Goal: Task Accomplishment & Management: Manage account settings

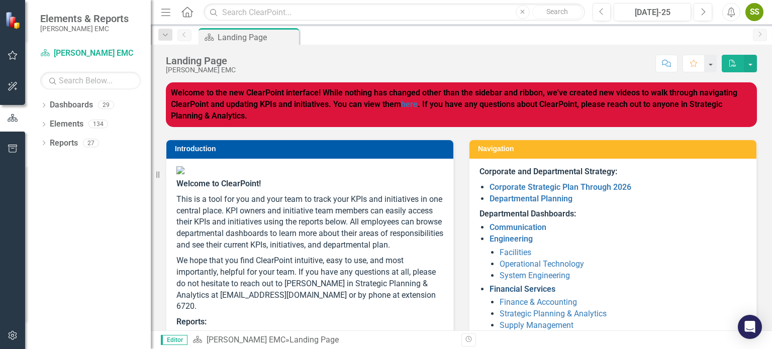
scroll to position [167, 0]
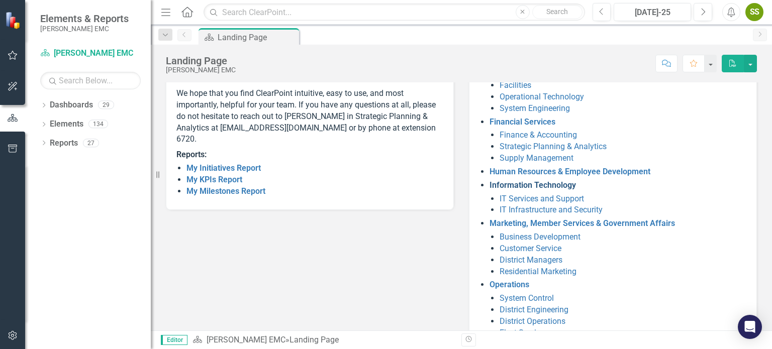
click at [522, 185] on link "Information Technology" at bounding box center [533, 185] width 86 height 10
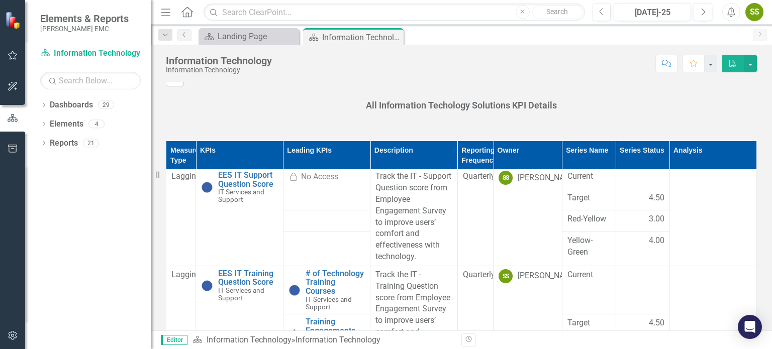
scroll to position [670, 0]
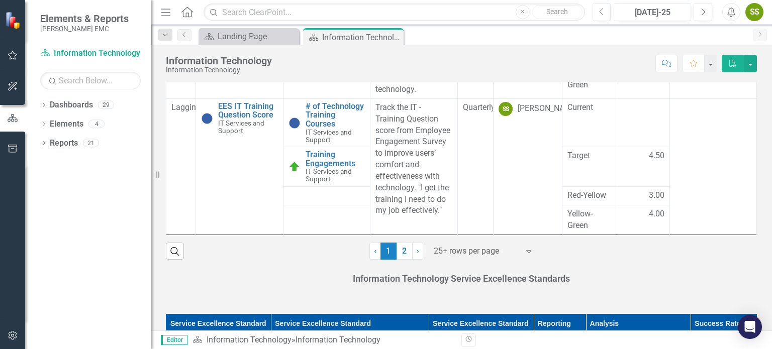
drag, startPoint x: 427, startPoint y: 251, endPoint x: 436, endPoint y: 241, distance: 13.5
click at [429, 251] on div "25+ rows per page" at bounding box center [477, 252] width 96 height 18
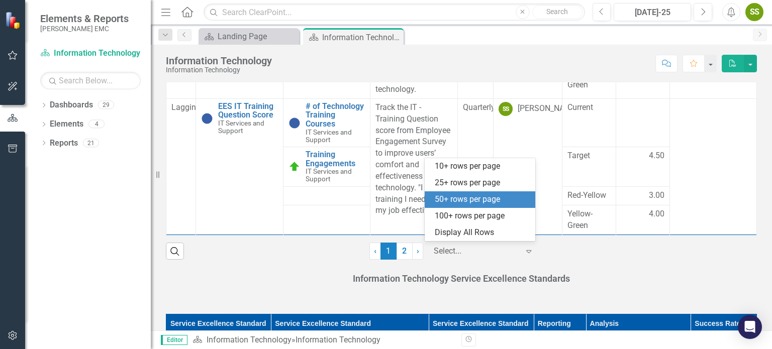
click at [459, 201] on div "50+ rows per page" at bounding box center [482, 200] width 95 height 12
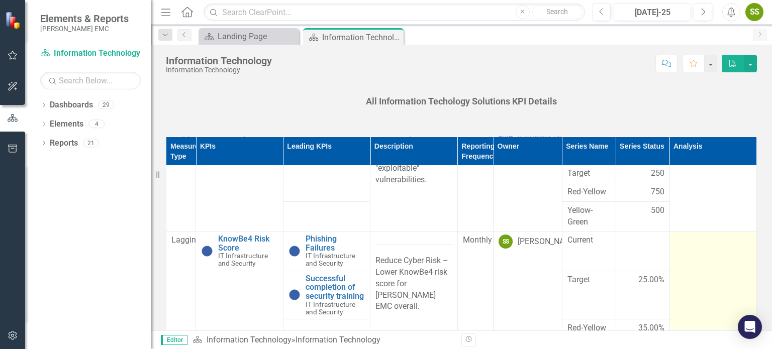
scroll to position [527, 0]
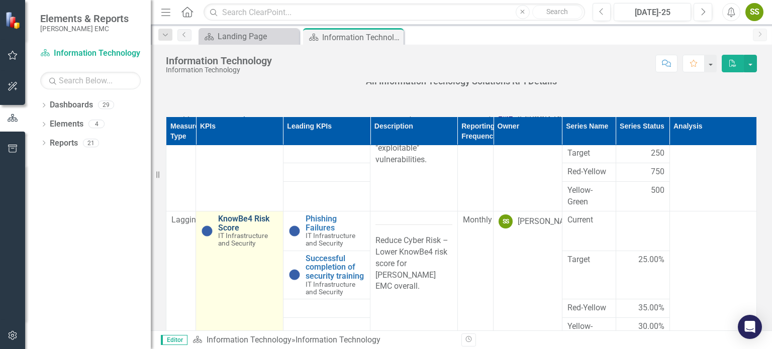
click at [247, 232] on link "KnowBe4 Risk Score" at bounding box center [247, 224] width 59 height 18
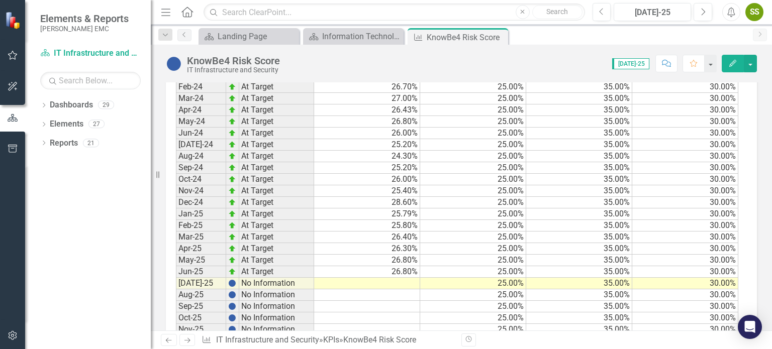
scroll to position [1054, 0]
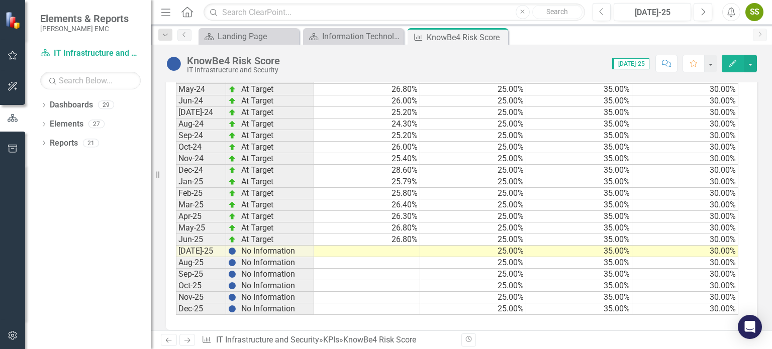
click at [382, 246] on td at bounding box center [367, 252] width 106 height 12
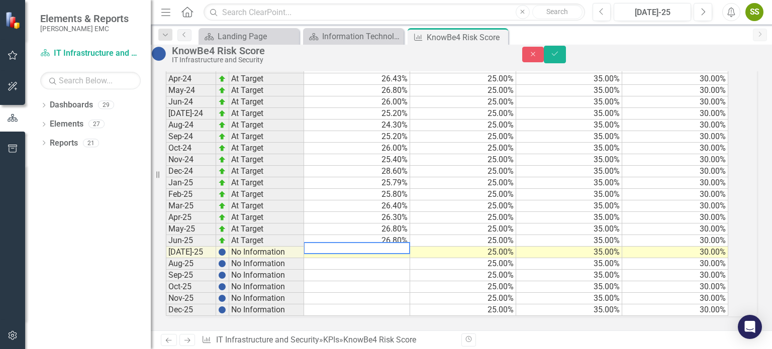
click at [382, 242] on textarea at bounding box center [357, 248] width 107 height 12
type textarea "26.8"
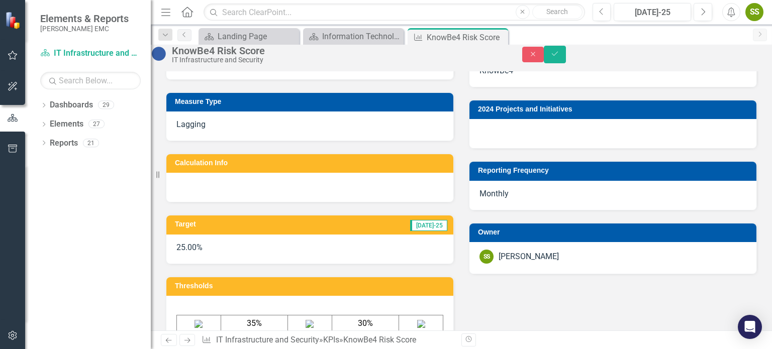
scroll to position [216, 0]
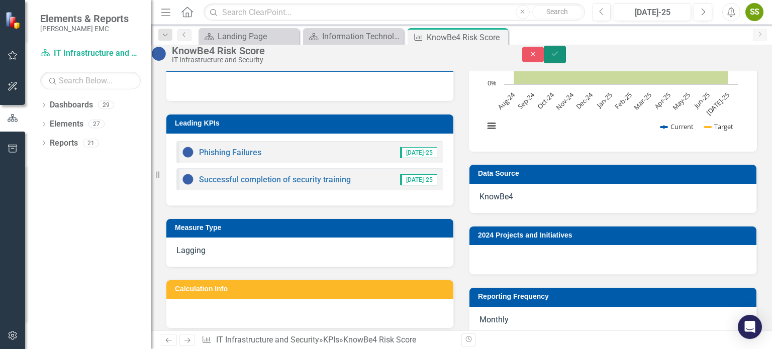
click at [560, 57] on icon "Save" at bounding box center [554, 53] width 9 height 7
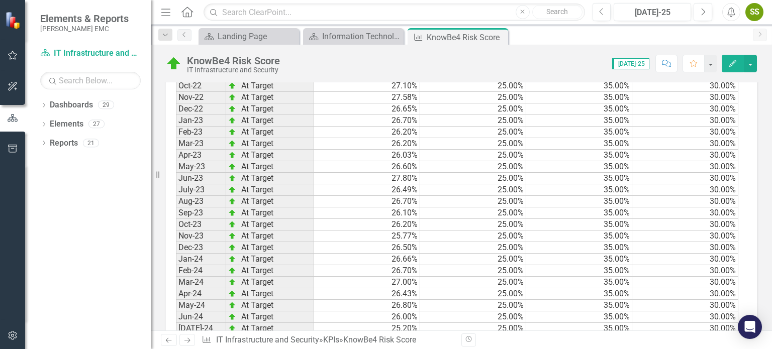
scroll to position [335, 0]
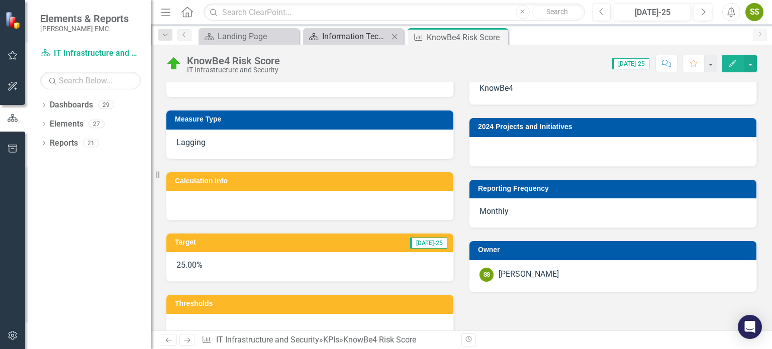
click at [362, 34] on div "Information Technology" at bounding box center [355, 36] width 66 height 13
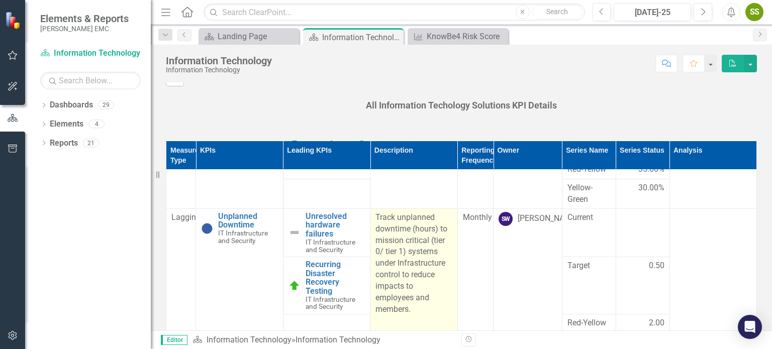
scroll to position [1025, 0]
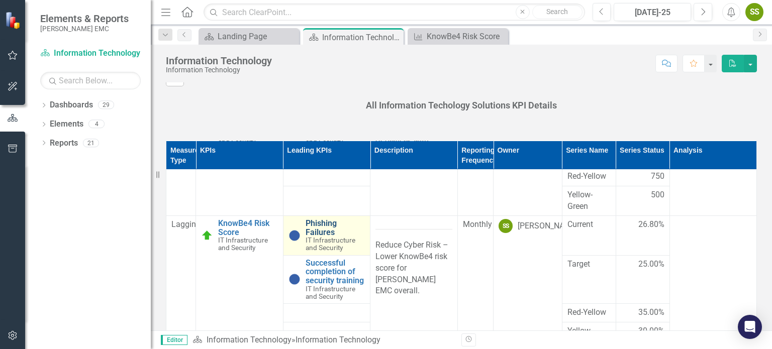
click at [335, 237] on link "Phishing Failures" at bounding box center [335, 228] width 59 height 18
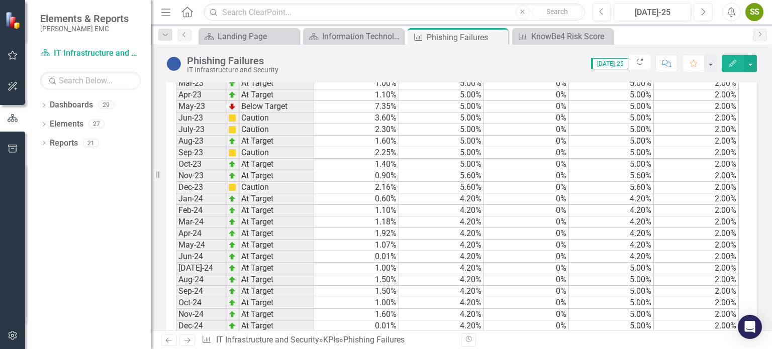
scroll to position [945, 0]
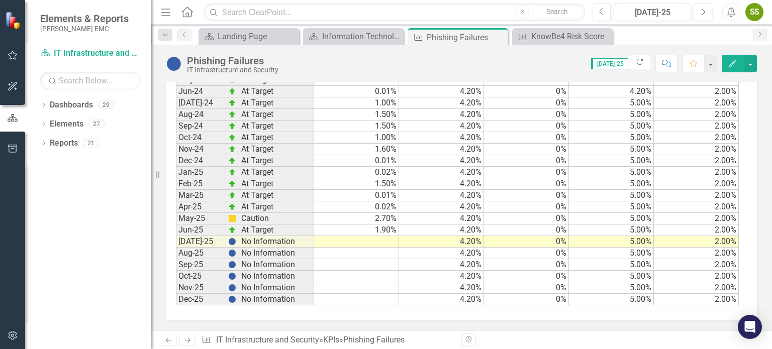
click at [369, 238] on td at bounding box center [356, 242] width 85 height 12
click at [369, 239] on td at bounding box center [356, 242] width 85 height 12
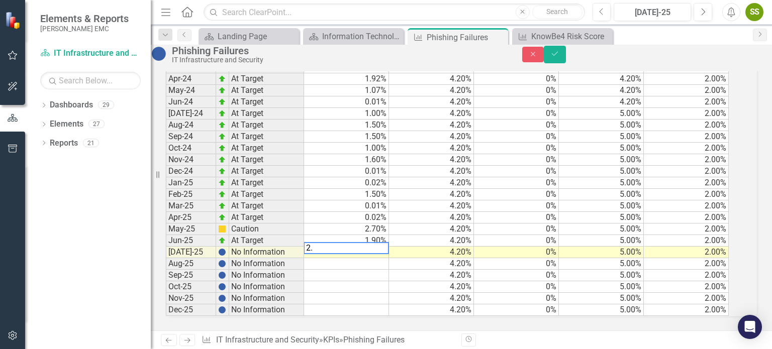
type textarea "2.5"
click at [389, 254] on div at bounding box center [346, 254] width 85 height 1
click at [443, 293] on td "4.20%" at bounding box center [431, 299] width 85 height 12
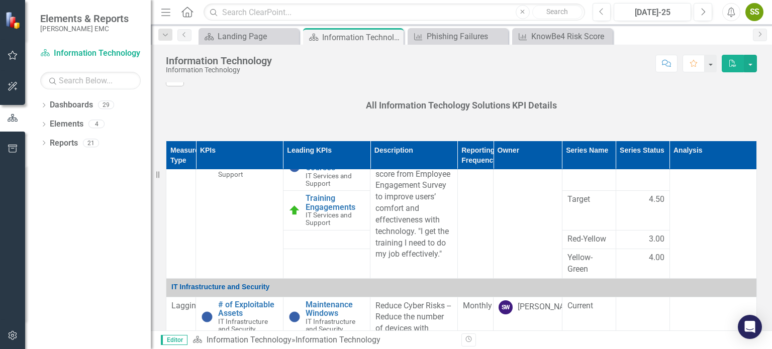
scroll to position [1005, 0]
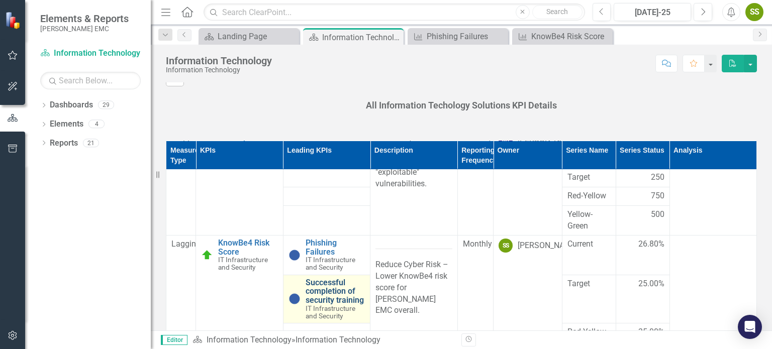
click at [331, 305] on link "Successful completion of security training" at bounding box center [335, 292] width 59 height 27
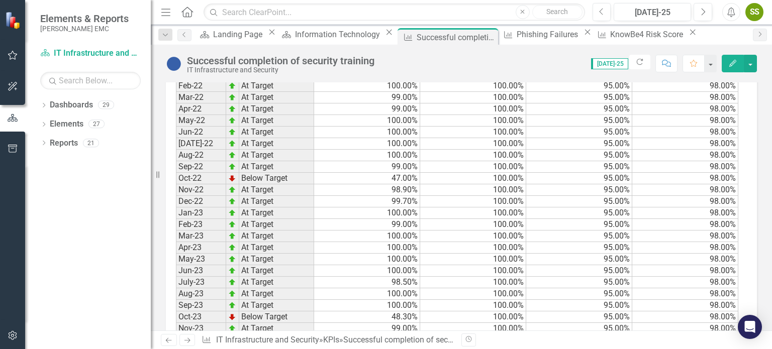
scroll to position [950, 0]
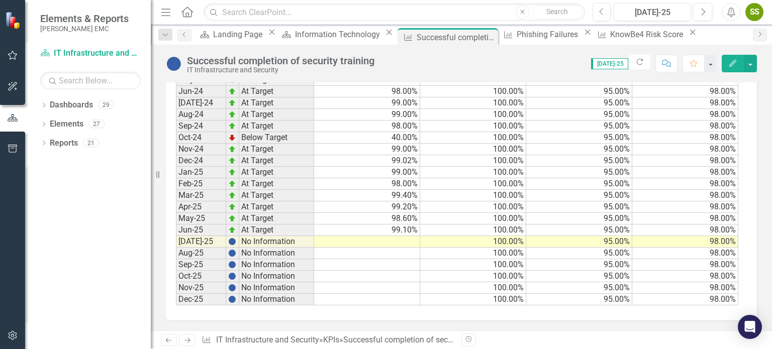
click at [387, 239] on td at bounding box center [367, 242] width 106 height 12
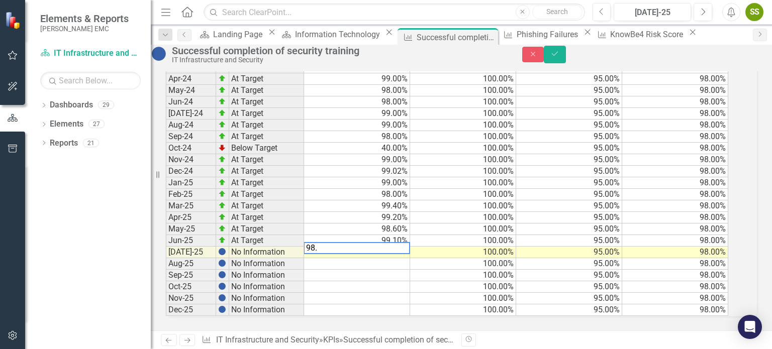
type textarea "98.4"
click at [404, 247] on td "98.40%" at bounding box center [357, 253] width 106 height 12
click at [327, 242] on textarea at bounding box center [357, 248] width 107 height 12
type textarea "98.2"
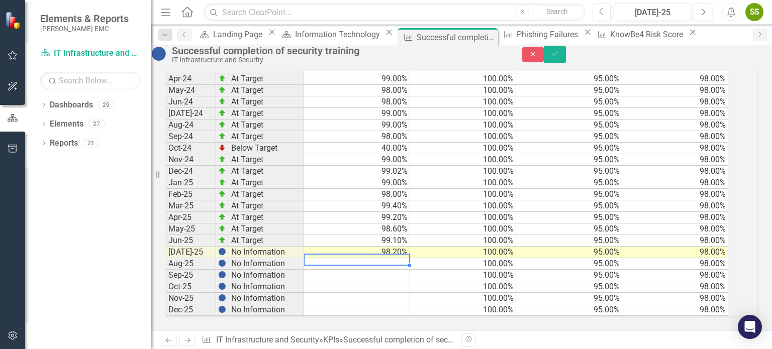
scroll to position [951, 0]
click at [757, 56] on div "Close Save" at bounding box center [647, 55] width 250 height 18
click at [560, 57] on icon "Save" at bounding box center [554, 53] width 9 height 7
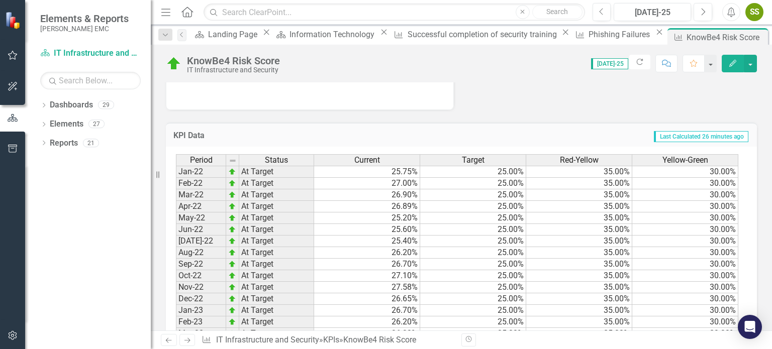
scroll to position [670, 0]
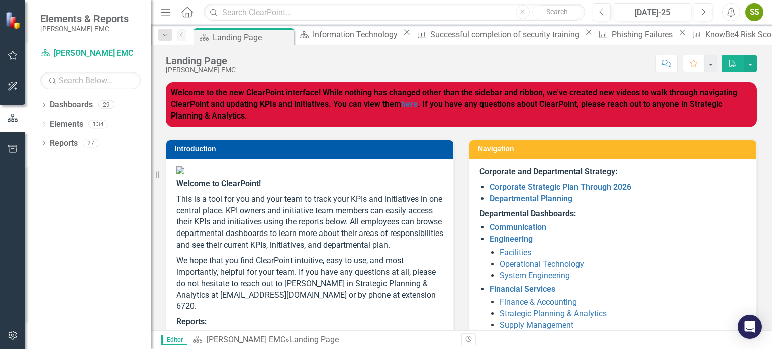
scroll to position [167, 0]
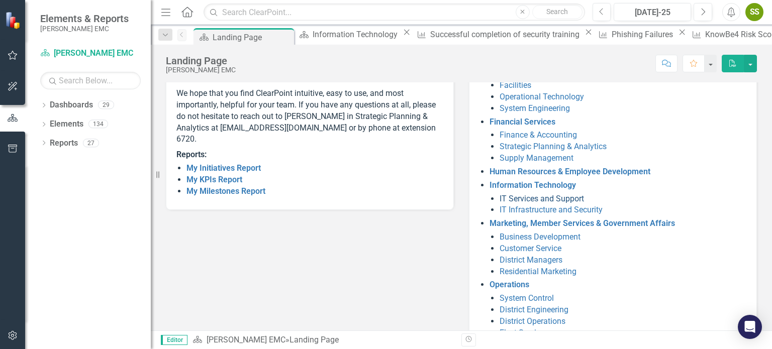
click at [522, 199] on link "IT Services and Support" at bounding box center [542, 199] width 84 height 10
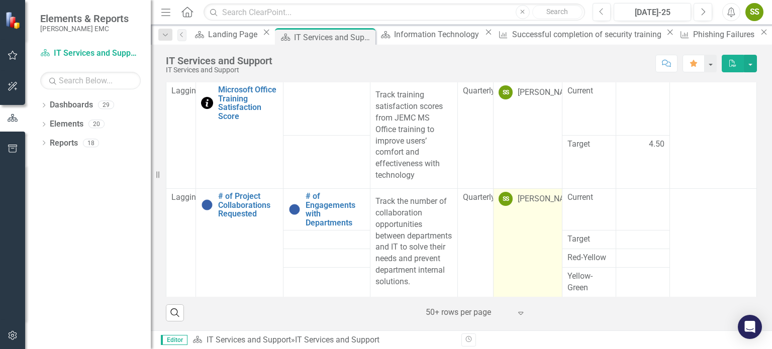
scroll to position [167, 0]
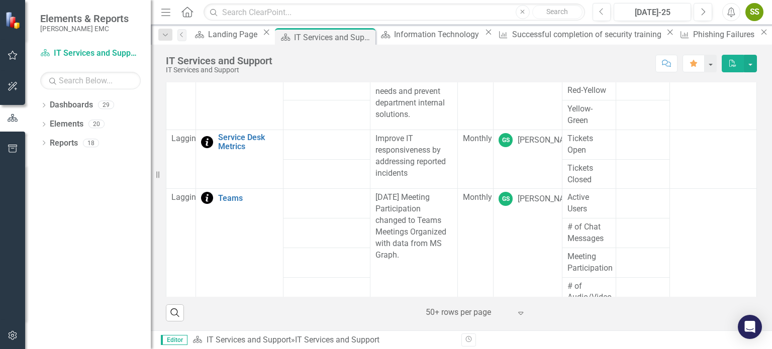
click at [290, 152] on td at bounding box center [326, 145] width 87 height 30
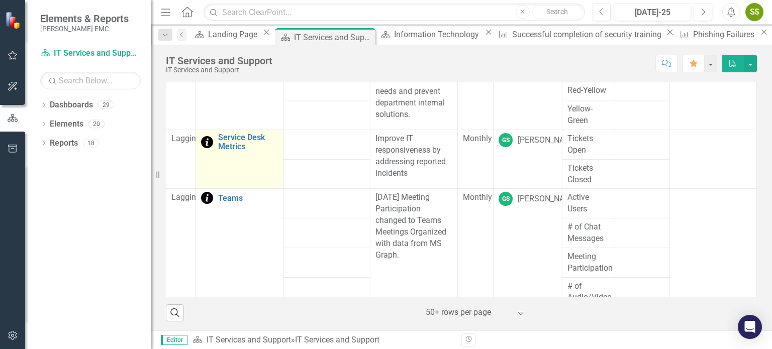
click at [214, 145] on div "Service Desk Metrics" at bounding box center [239, 142] width 76 height 18
click at [230, 150] on link "Service Desk Metrics" at bounding box center [247, 142] width 59 height 18
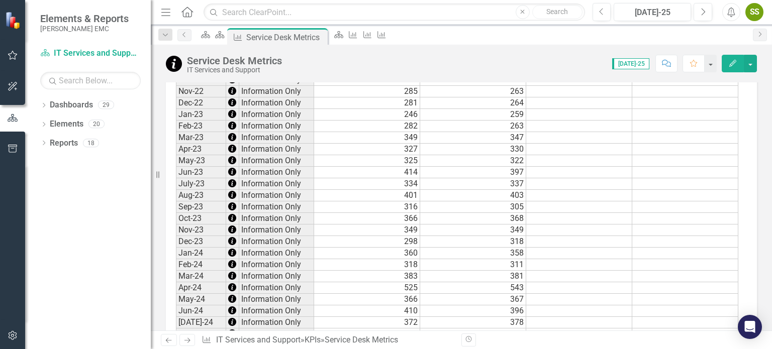
scroll to position [891, 0]
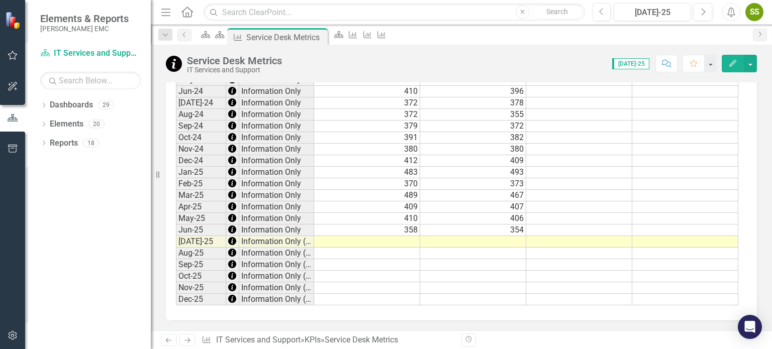
click at [176, 255] on div "Period Status Tickets Open Tickets Closed Time To Respond Time to Resolve Jan-2…" at bounding box center [176, 22] width 0 height 567
click at [406, 236] on td at bounding box center [367, 242] width 106 height 12
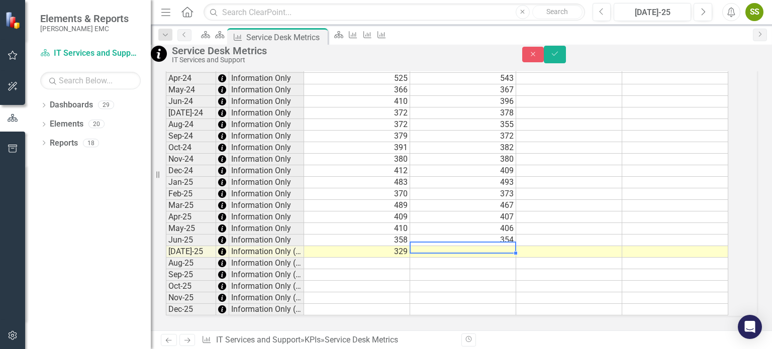
click at [490, 246] on td at bounding box center [463, 252] width 106 height 12
type textarea "338"
click at [566, 58] on button "Save" at bounding box center [555, 55] width 22 height 18
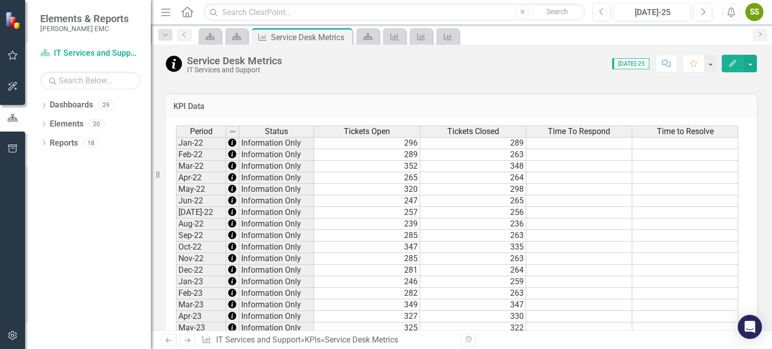
scroll to position [838, 0]
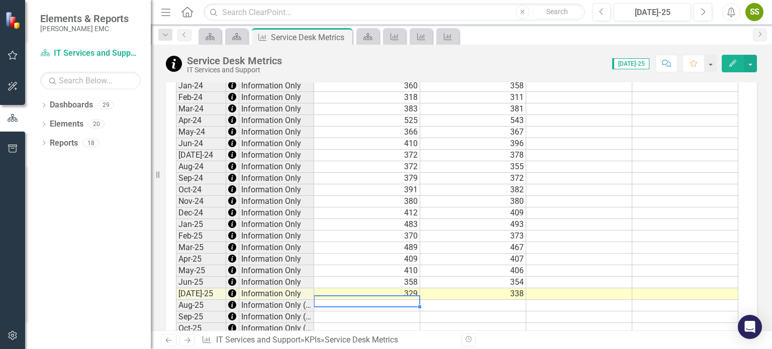
click at [394, 303] on td at bounding box center [367, 306] width 106 height 12
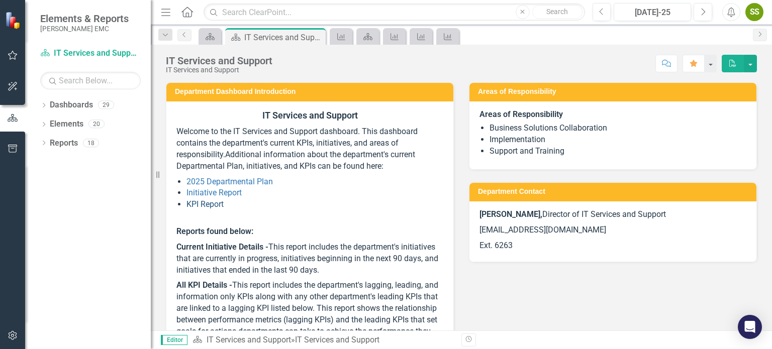
click at [214, 204] on link "KPI Report" at bounding box center [205, 205] width 37 height 10
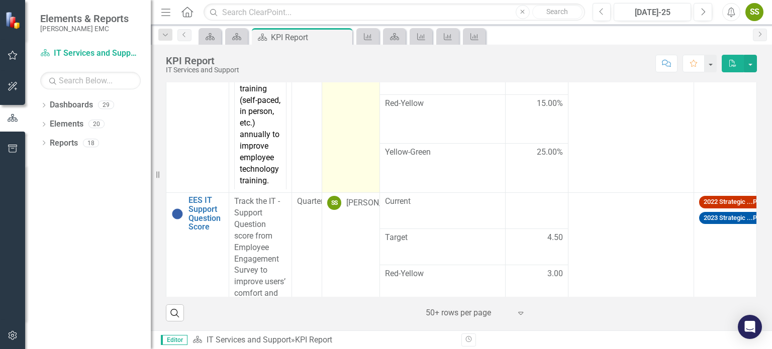
scroll to position [511, 0]
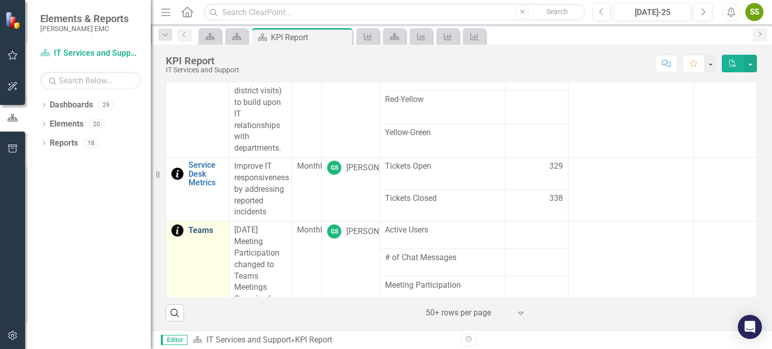
click at [202, 226] on link "Teams" at bounding box center [206, 230] width 35 height 9
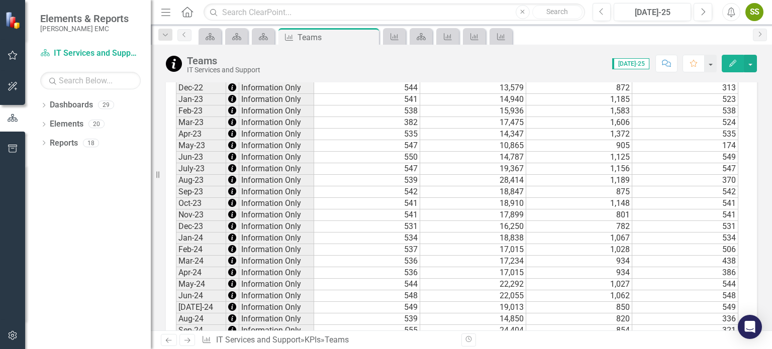
scroll to position [1021, 0]
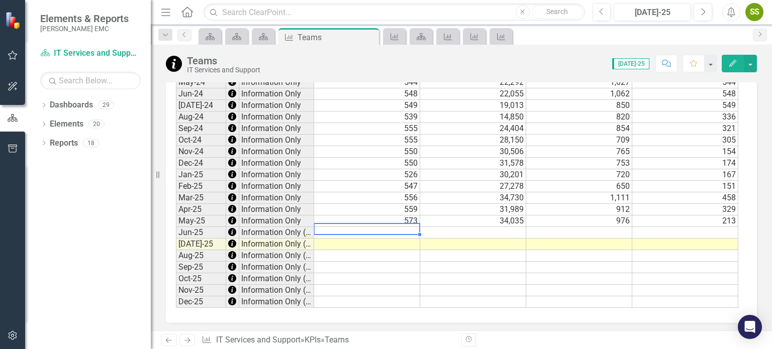
click at [398, 228] on td at bounding box center [367, 233] width 106 height 12
click at [398, 234] on div at bounding box center [367, 234] width 106 height 1
click at [398, 239] on td at bounding box center [367, 245] width 106 height 12
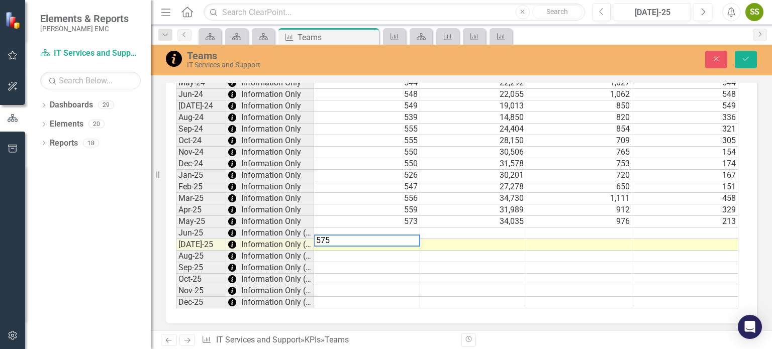
type textarea "575"
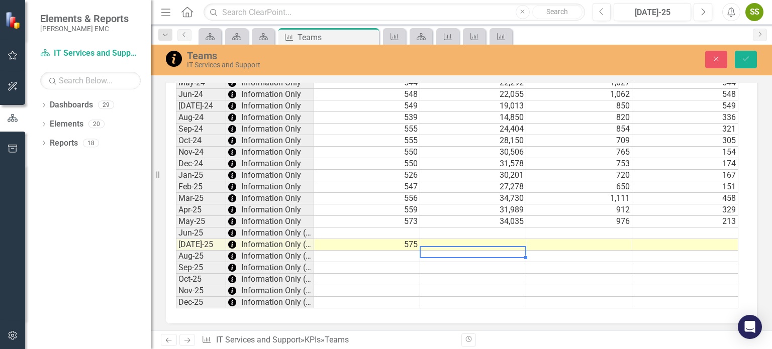
click at [479, 251] on td at bounding box center [473, 257] width 106 height 12
click at [474, 246] on div at bounding box center [473, 246] width 106 height 1
click at [475, 240] on td at bounding box center [473, 245] width 106 height 12
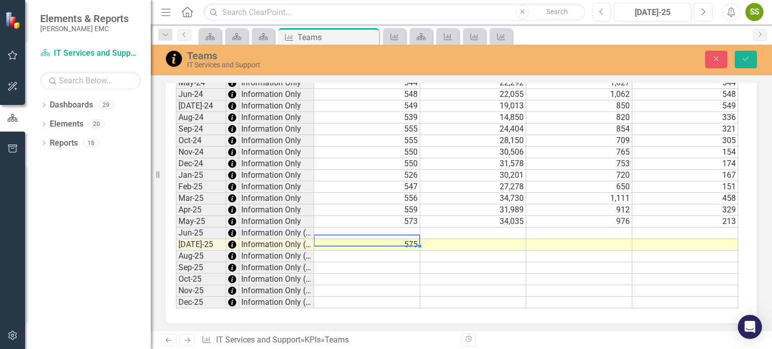
click at [403, 241] on td "575" at bounding box center [367, 245] width 106 height 12
click at [404, 239] on td "575" at bounding box center [367, 245] width 106 height 12
type textarea "575"
click at [407, 238] on textarea "575" at bounding box center [367, 241] width 107 height 12
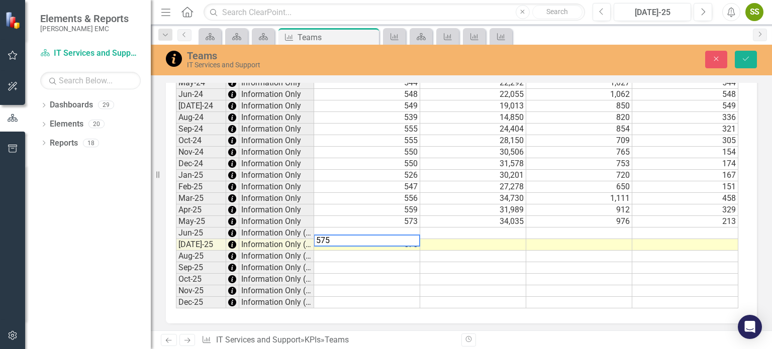
drag, startPoint x: 304, startPoint y: 253, endPoint x: 243, endPoint y: 252, distance: 60.3
click at [243, 252] on div "Period Status Active Users # of Chat Messages Meeting Participation # of Audio/…" at bounding box center [458, 26] width 564 height 568
click at [342, 228] on td at bounding box center [367, 234] width 106 height 12
type textarea "575"
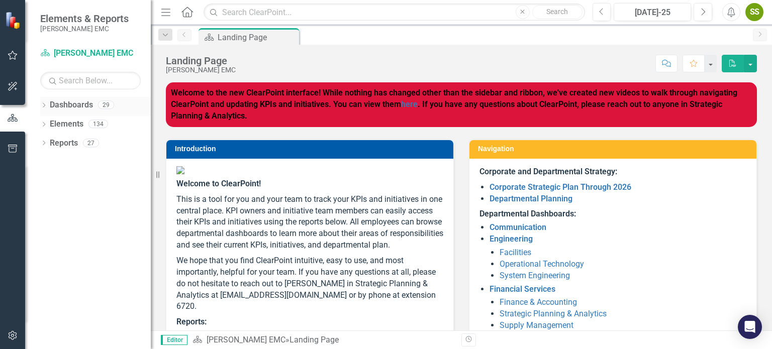
click at [54, 103] on link "Dashboards" at bounding box center [71, 106] width 43 height 12
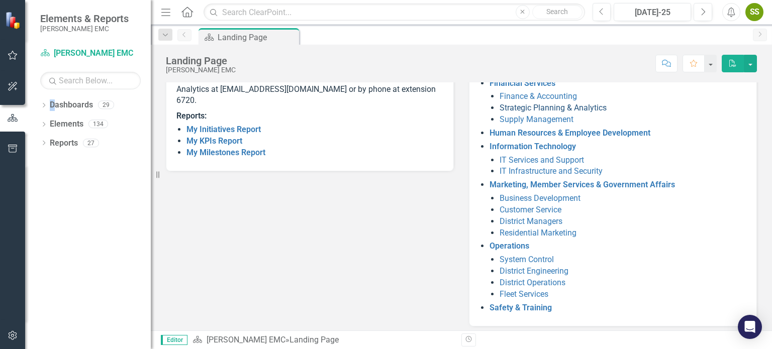
scroll to position [211, 0]
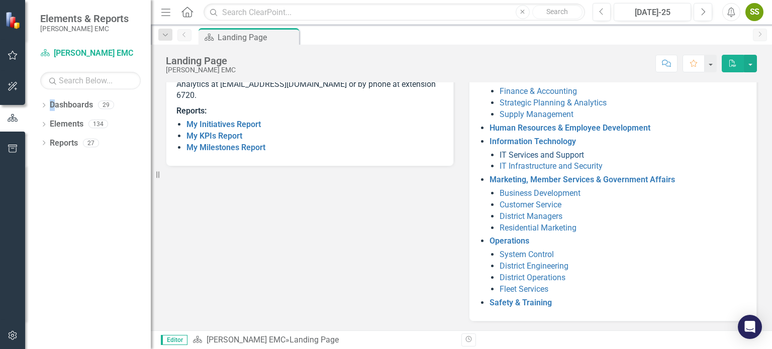
click at [506, 152] on link "IT Services and Support" at bounding box center [542, 155] width 84 height 10
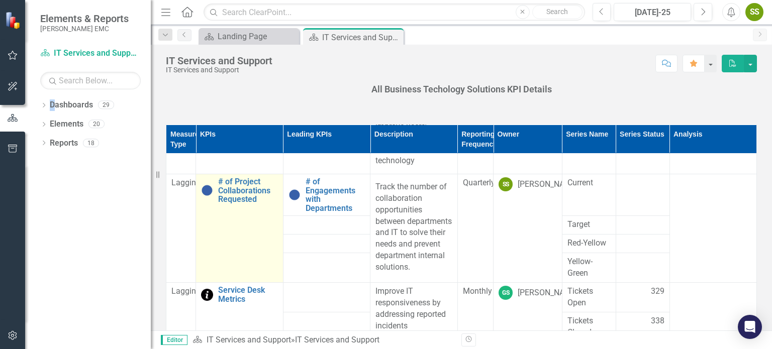
scroll to position [272, 0]
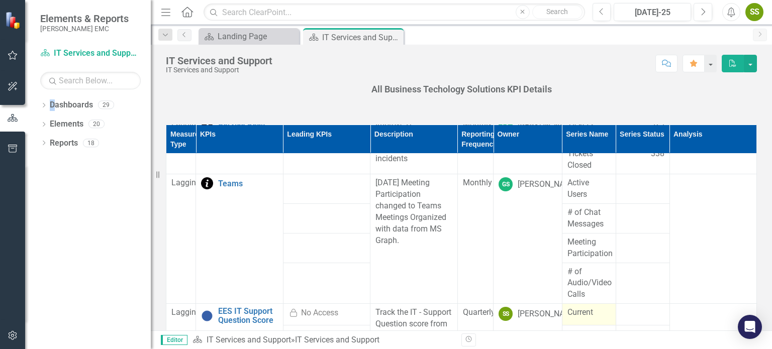
drag, startPoint x: 557, startPoint y: 190, endPoint x: 585, endPoint y: 315, distance: 128.3
click at [585, 315] on tbody "IT Services and Support Lagging Microsoft Office Training Satisfaction Score Ed…" at bounding box center [461, 203] width 591 height 642
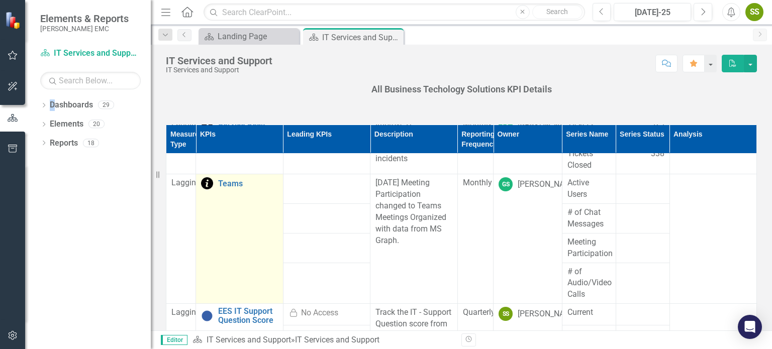
click at [217, 190] on div "Teams" at bounding box center [239, 183] width 76 height 12
click at [228, 189] on link "Teams" at bounding box center [247, 183] width 59 height 9
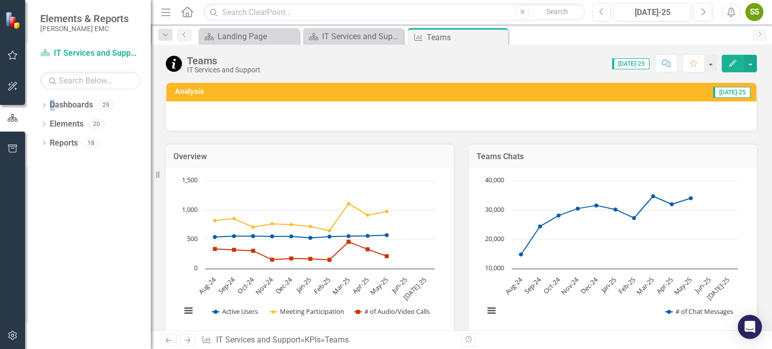
scroll to position [1005, 0]
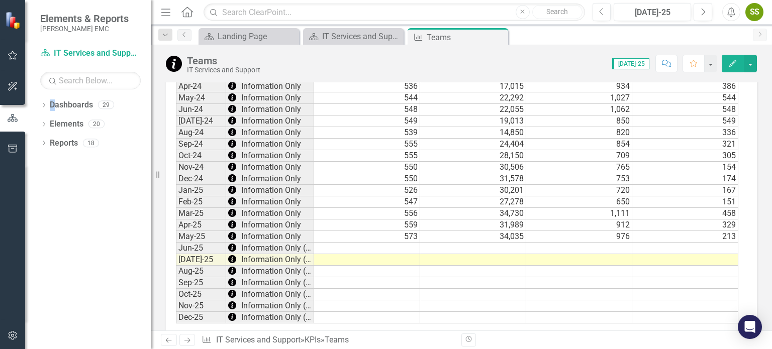
click at [398, 243] on td at bounding box center [367, 249] width 106 height 12
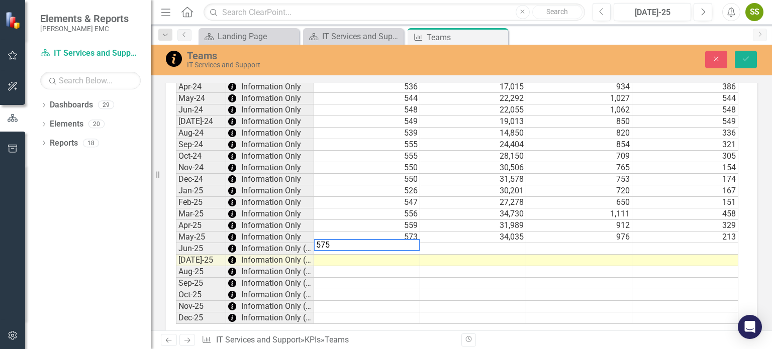
type textarea "34035"
click at [465, 232] on td "34,035" at bounding box center [473, 238] width 106 height 12
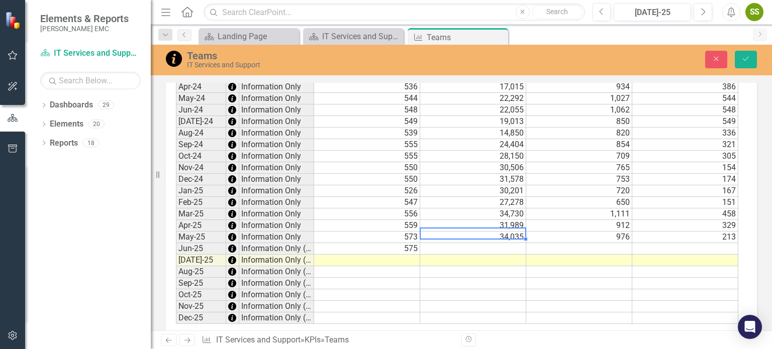
click at [464, 246] on td at bounding box center [473, 249] width 106 height 12
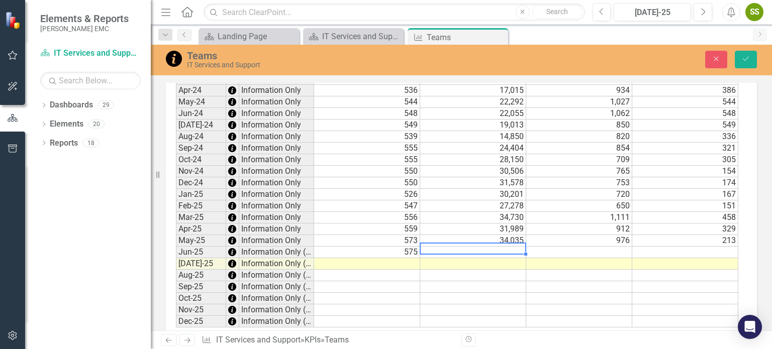
scroll to position [1022, 0]
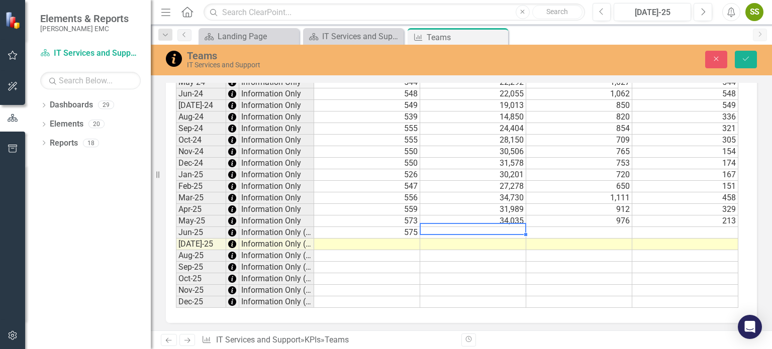
click at [486, 227] on td at bounding box center [473, 233] width 106 height 12
click at [486, 227] on textarea at bounding box center [473, 229] width 107 height 12
type textarea "38081"
click at [543, 262] on td at bounding box center [579, 268] width 106 height 12
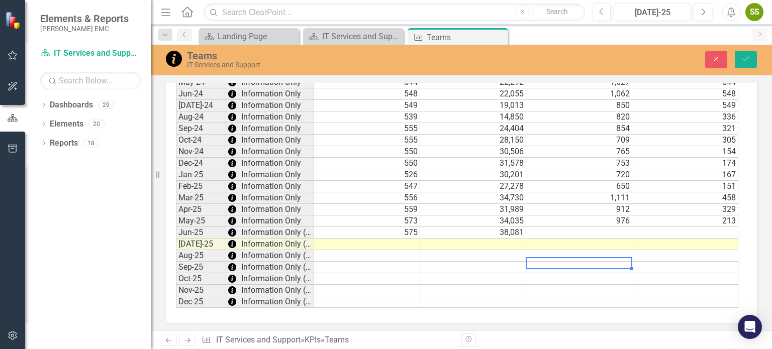
click at [604, 227] on td at bounding box center [579, 233] width 106 height 12
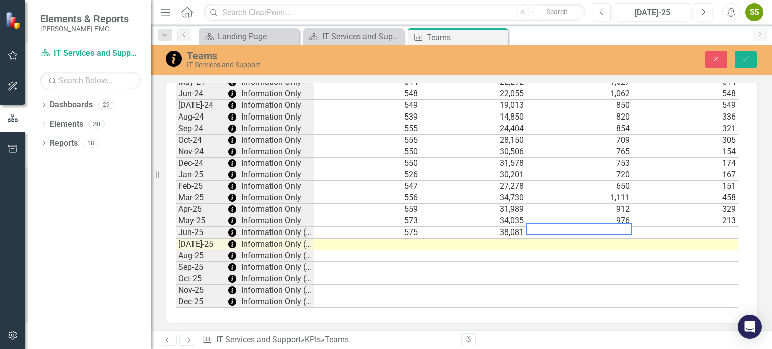
click at [604, 225] on textarea at bounding box center [579, 229] width 107 height 12
type textarea "995"
click at [624, 285] on td at bounding box center [579, 291] width 106 height 12
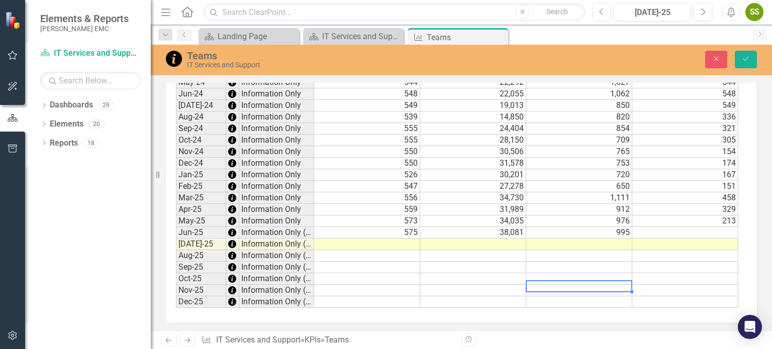
click at [717, 229] on td at bounding box center [685, 233] width 106 height 12
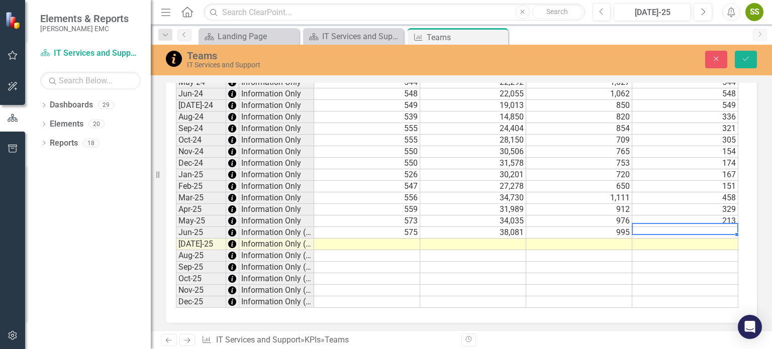
click at [717, 228] on td at bounding box center [685, 233] width 106 height 12
type textarea "136"
click at [748, 61] on icon "Save" at bounding box center [746, 58] width 9 height 7
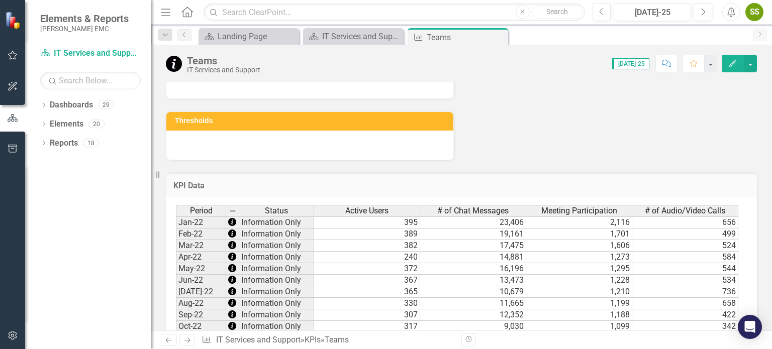
scroll to position [503, 0]
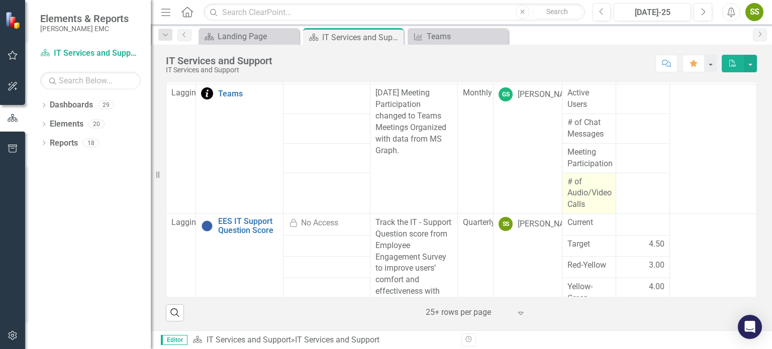
scroll to position [440, 0]
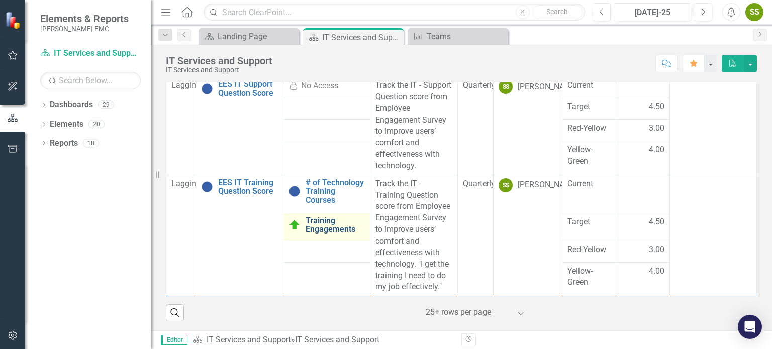
click at [339, 229] on link "Training Engagements" at bounding box center [335, 226] width 59 height 18
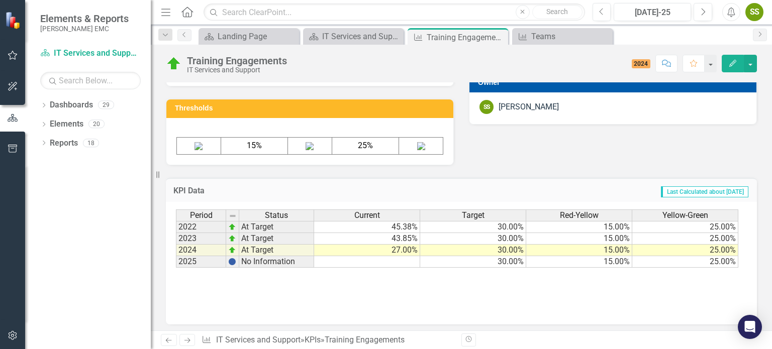
scroll to position [456, 0]
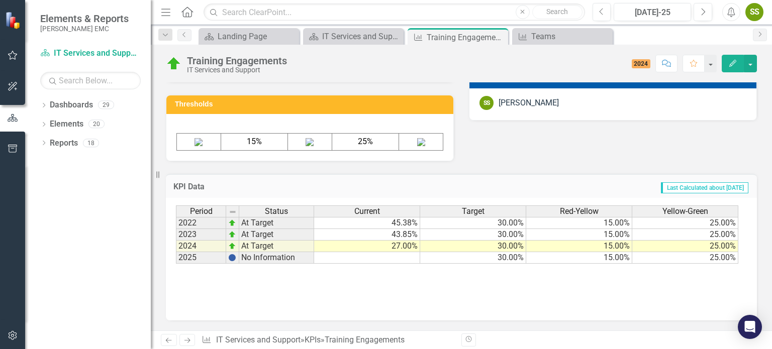
click at [403, 291] on div "Period Status Current Target Red-Yellow Yellow-Green 2022 At Target 45.38% 30.0…" at bounding box center [461, 256] width 571 height 101
click at [176, 251] on div "Period Status Current Target Red-Yellow Yellow-Green 2022 At Target 45.38% 30.0…" at bounding box center [176, 235] width 0 height 58
click at [346, 261] on td at bounding box center [367, 258] width 106 height 12
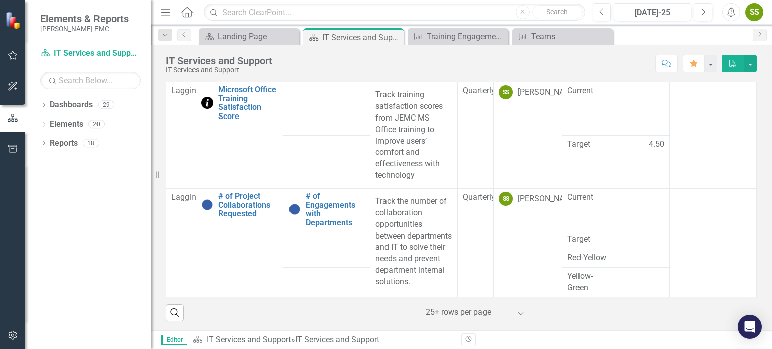
scroll to position [310, 0]
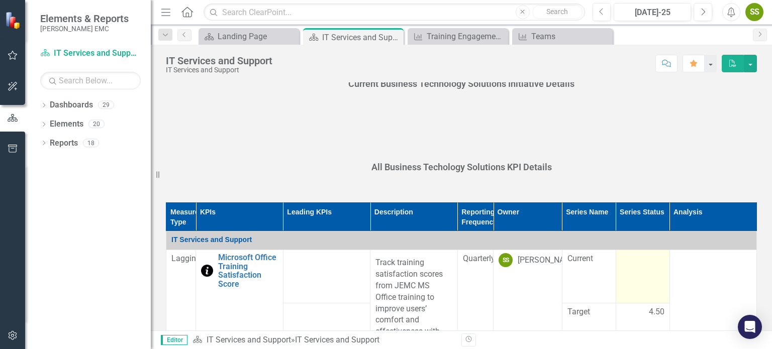
click at [626, 276] on td at bounding box center [643, 276] width 54 height 53
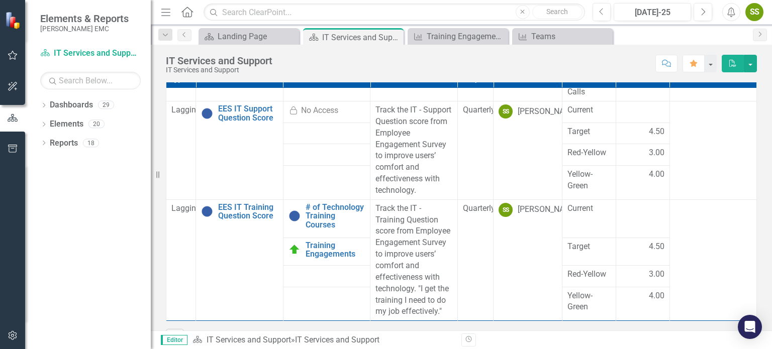
scroll to position [478, 0]
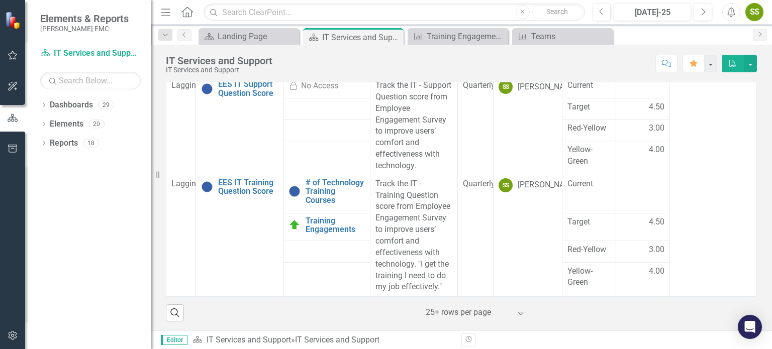
click at [437, 313] on div at bounding box center [468, 313] width 85 height 14
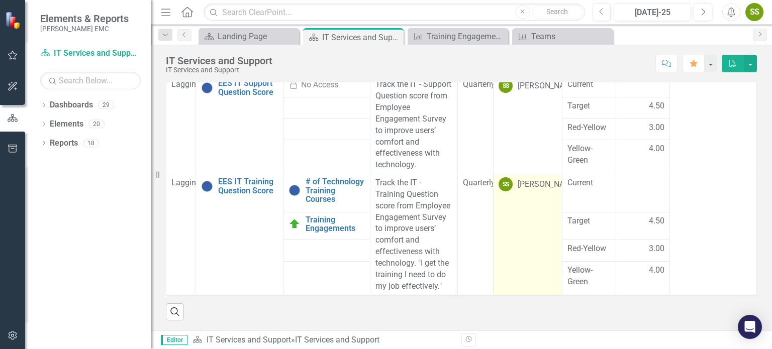
scroll to position [478, 0]
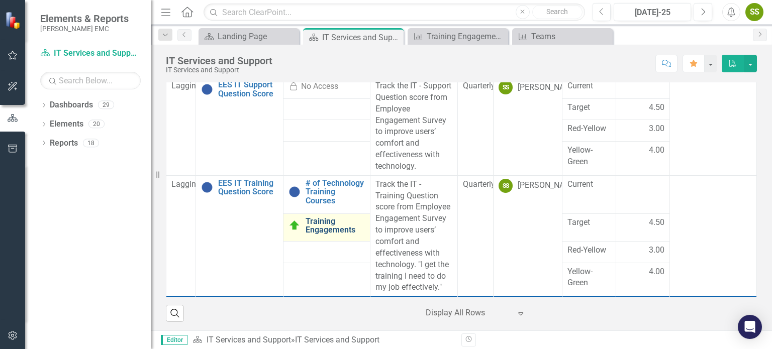
click at [342, 232] on link "Training Engagements" at bounding box center [335, 226] width 59 height 18
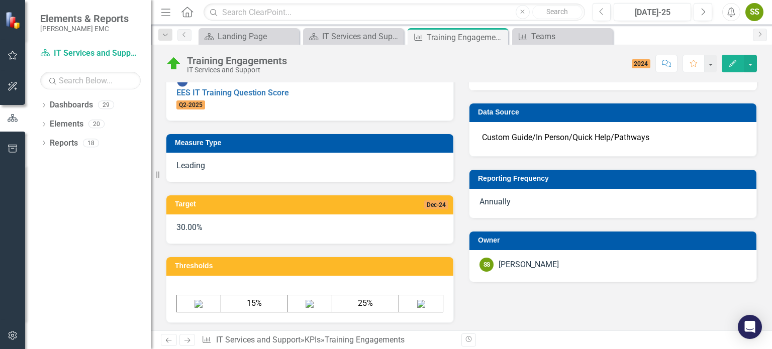
scroll to position [456, 0]
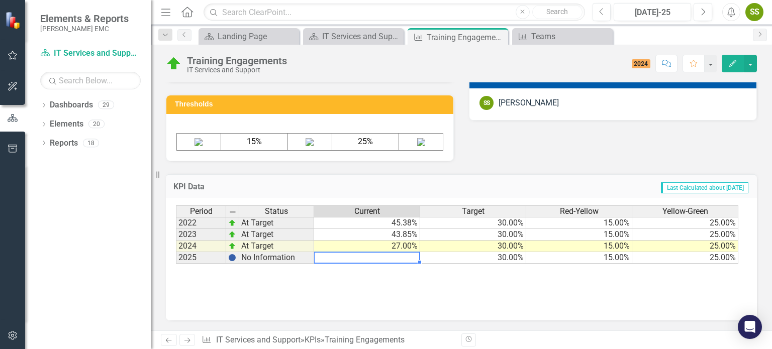
click at [391, 259] on td at bounding box center [367, 258] width 106 height 12
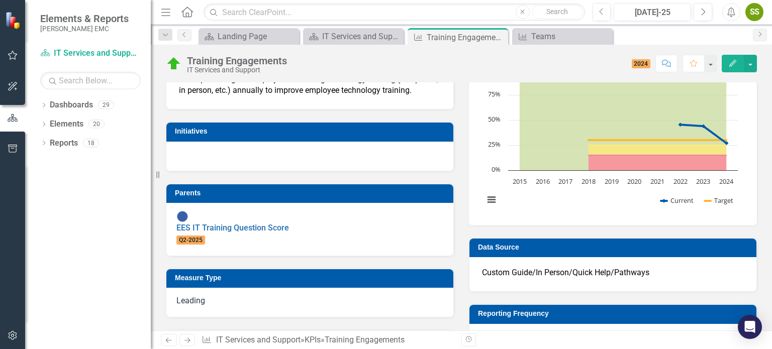
scroll to position [121, 0]
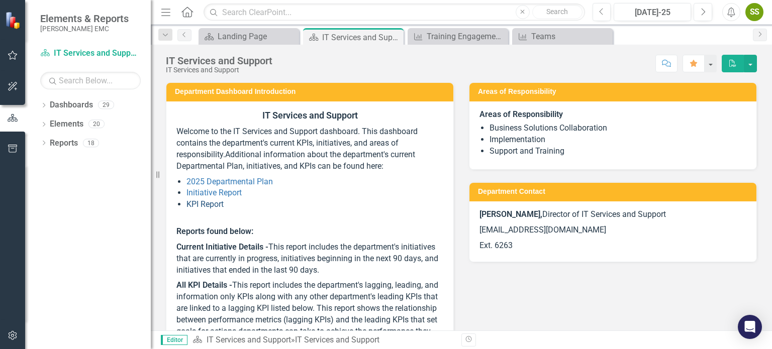
click at [206, 205] on link "KPI Report" at bounding box center [205, 205] width 37 height 10
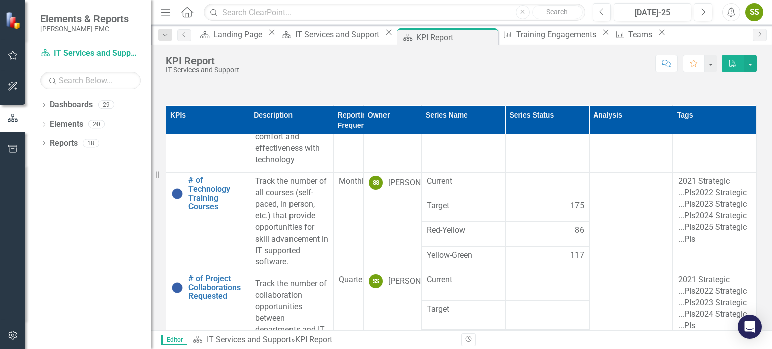
scroll to position [57, 0]
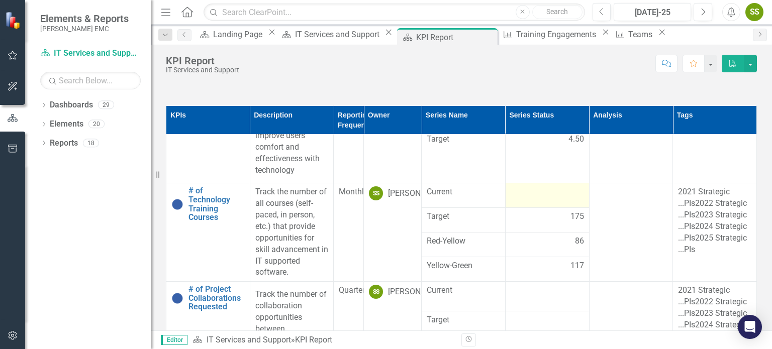
click at [543, 199] on div at bounding box center [547, 193] width 73 height 12
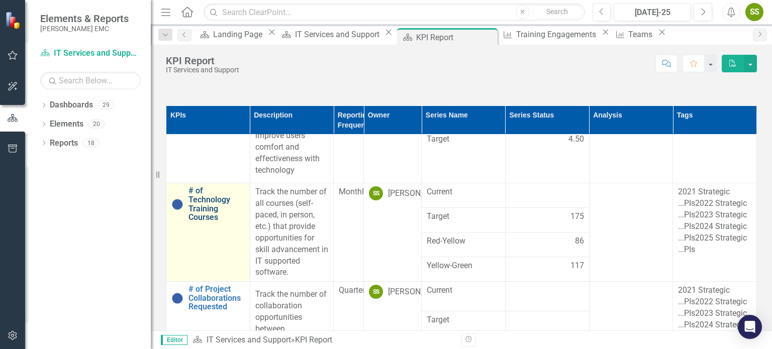
click at [201, 212] on link "# of Technology Training Courses" at bounding box center [217, 204] width 56 height 35
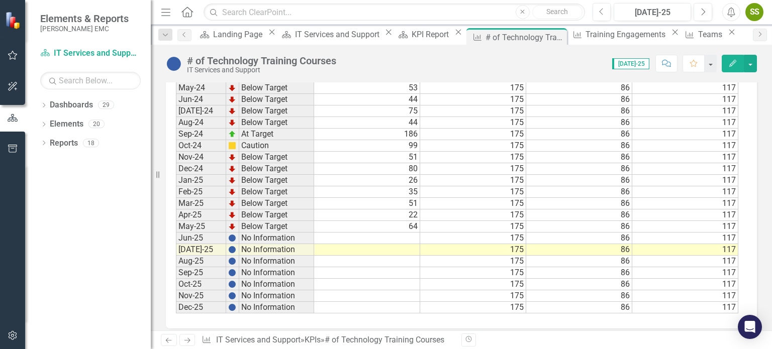
scroll to position [956, 0]
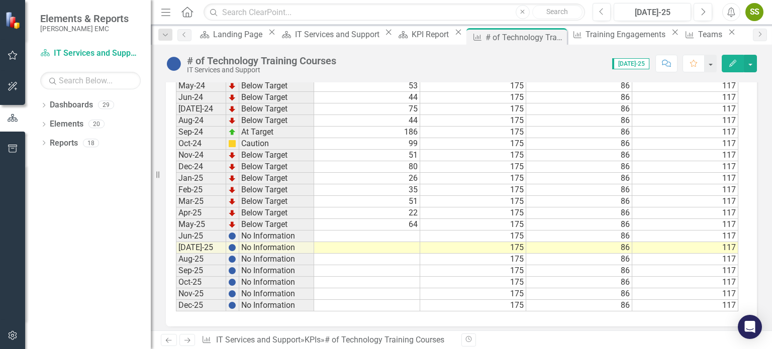
click at [176, 267] on div "Period Status Current Target Red-Yellow Yellow-Green Jan-22 No Information Feb-…" at bounding box center [176, 28] width 0 height 567
click at [176, 221] on div "Period Status Current Target Red-Yellow Yellow-Green Jan-22 No Information Feb-…" at bounding box center [176, 28] width 0 height 567
click at [404, 227] on div at bounding box center [367, 227] width 106 height 1
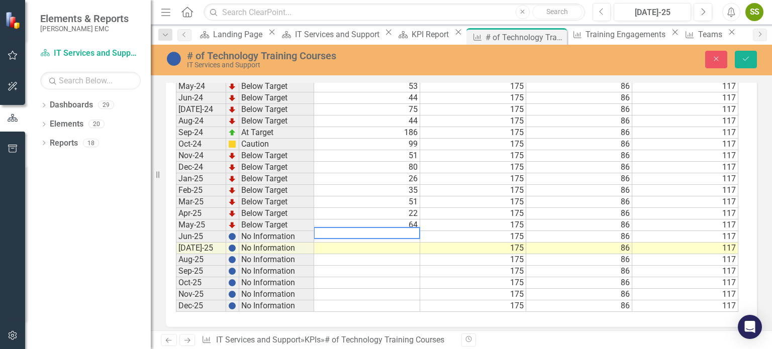
click at [404, 227] on textarea at bounding box center [367, 233] width 107 height 12
type textarea "21"
click at [411, 266] on td at bounding box center [367, 272] width 106 height 12
click at [400, 243] on td at bounding box center [367, 249] width 106 height 12
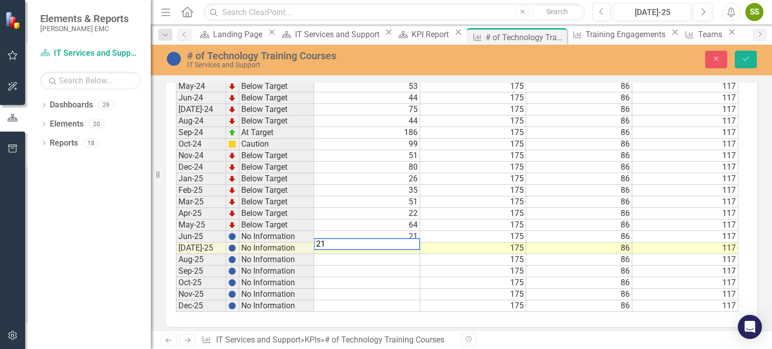
click at [400, 238] on textarea "21" at bounding box center [367, 244] width 107 height 12
type textarea "39"
click at [410, 277] on td at bounding box center [367, 283] width 106 height 12
click at [751, 58] on button "Save" at bounding box center [746, 60] width 22 height 18
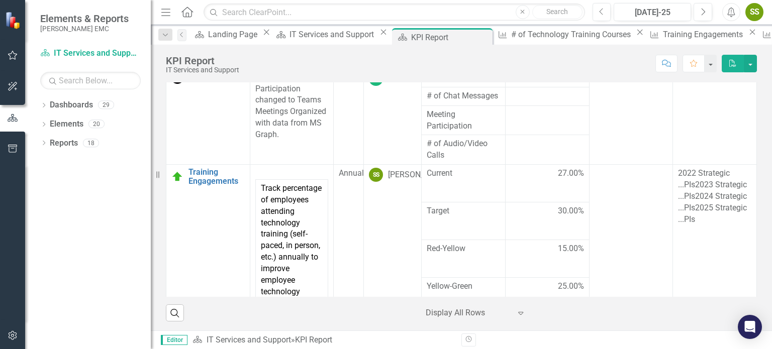
scroll to position [503, 0]
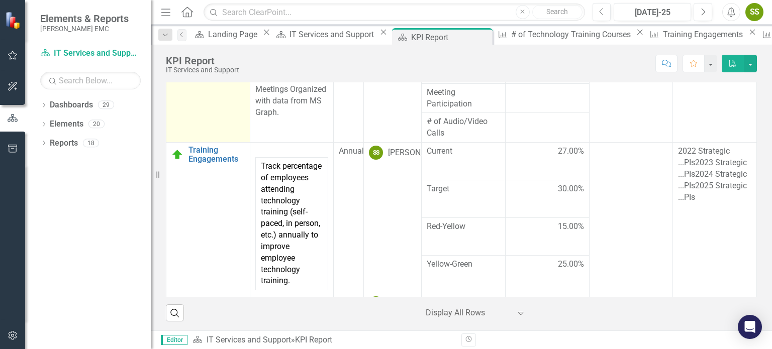
click at [195, 60] on link "Teams" at bounding box center [217, 55] width 56 height 9
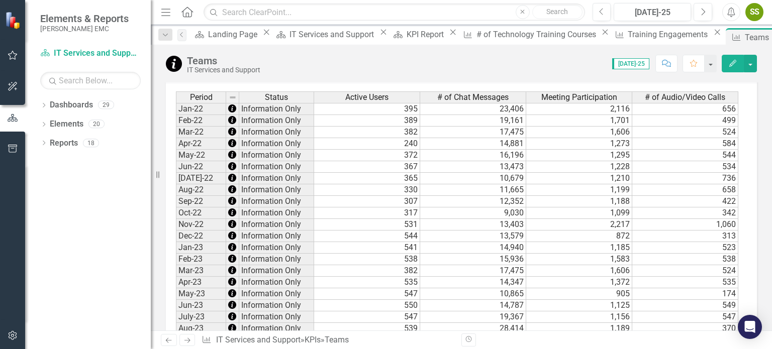
scroll to position [670, 0]
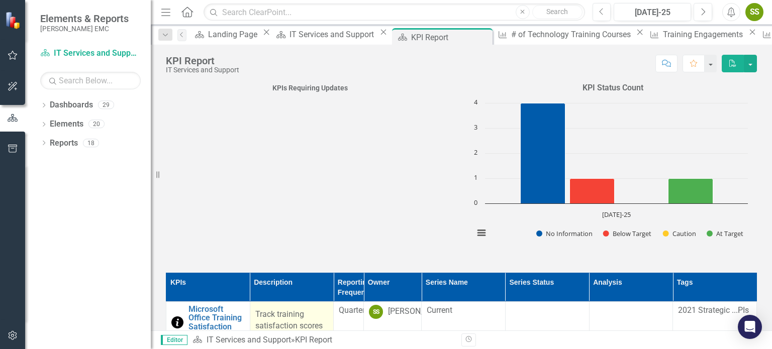
scroll to position [167, 0]
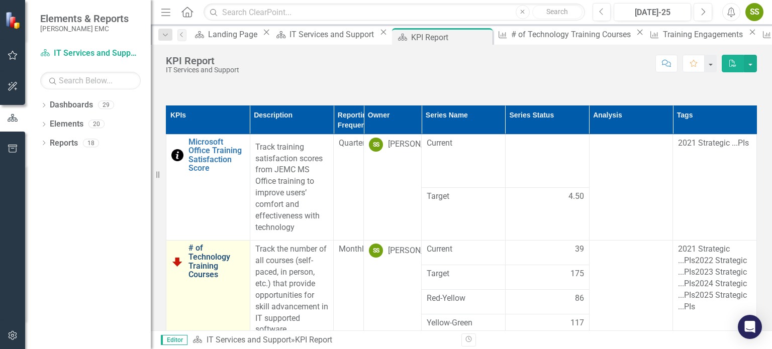
click at [216, 274] on link "# of Technology Training Courses" at bounding box center [217, 261] width 56 height 35
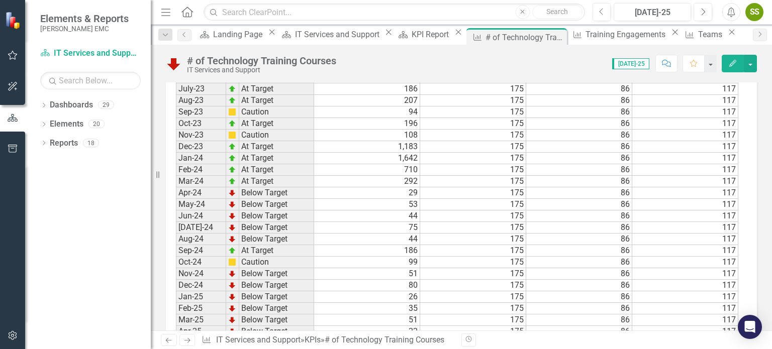
scroll to position [956, 0]
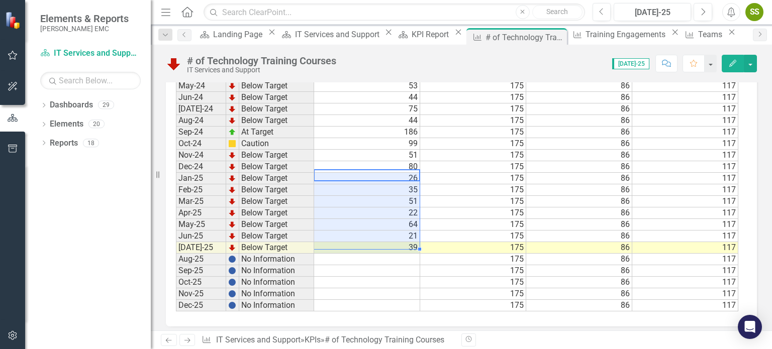
drag, startPoint x: 386, startPoint y: 168, endPoint x: 389, endPoint y: 238, distance: 69.9
click at [389, 238] on tbody "Jan-22 No Information Feb-22 No Information Mar-22 At Target 4 3 1 [DATE]-22 No…" at bounding box center [457, 34] width 563 height 556
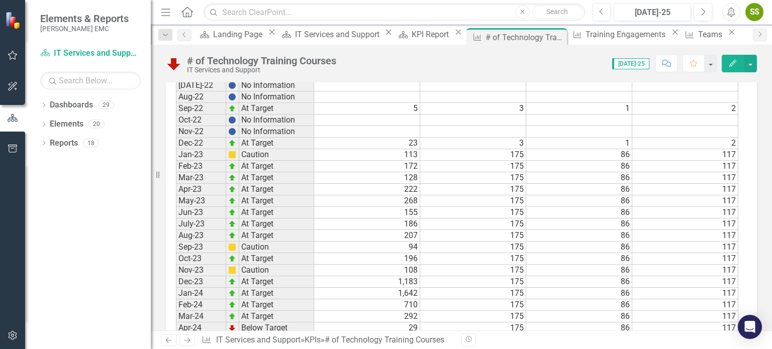
scroll to position [0, 0]
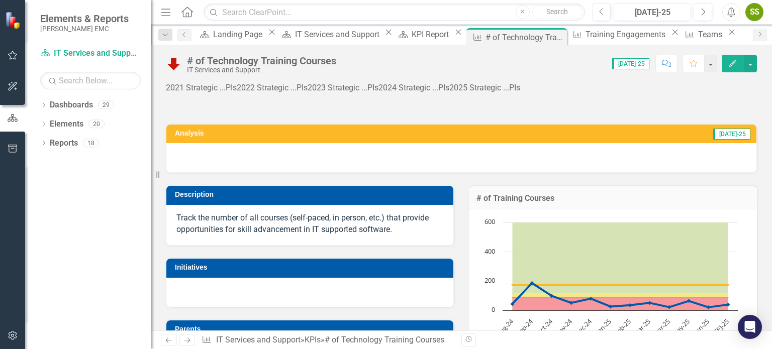
click at [731, 137] on span "[DATE]-25" at bounding box center [731, 134] width 37 height 11
click at [730, 136] on span "[DATE]-25" at bounding box center [731, 134] width 37 height 11
click at [732, 62] on icon "Edit" at bounding box center [732, 63] width 9 height 7
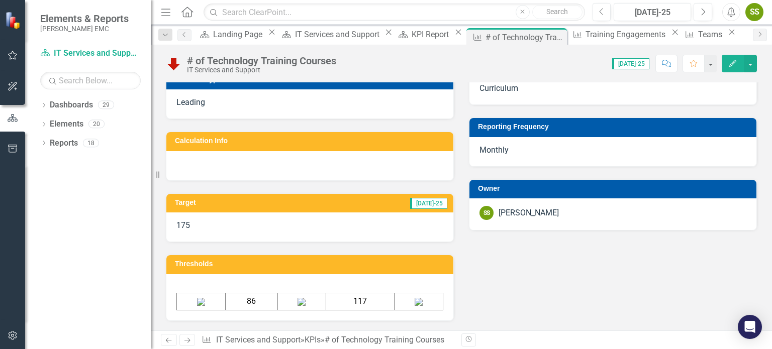
scroll to position [838, 0]
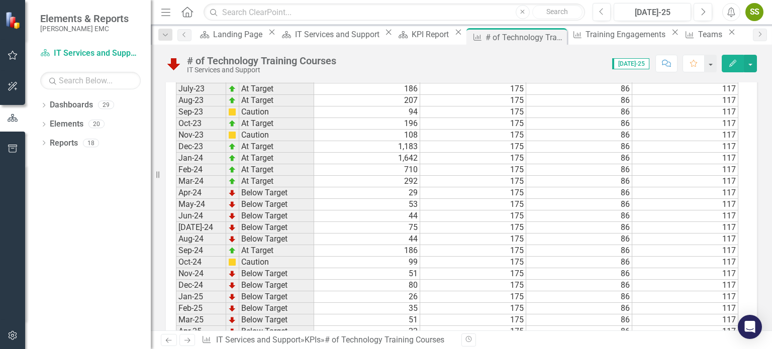
click at [273, 268] on td "Below Target" at bounding box center [276, 274] width 75 height 12
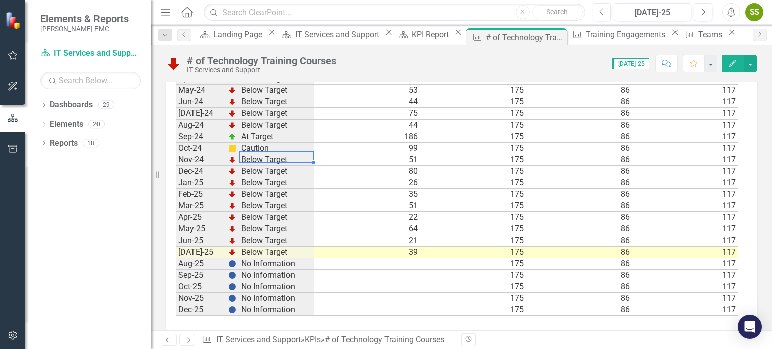
scroll to position [956, 0]
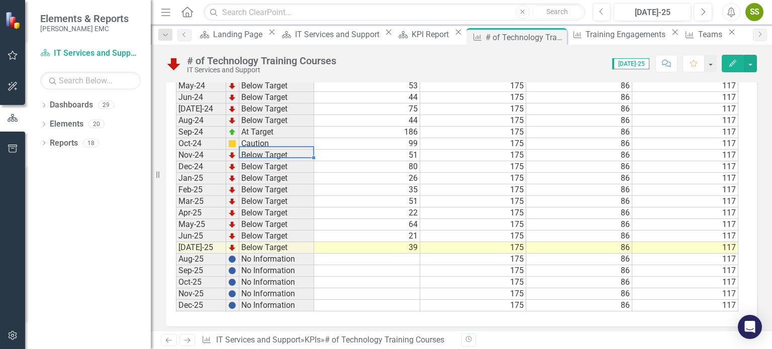
click at [201, 219] on td "May-25" at bounding box center [201, 225] width 50 height 12
click at [267, 219] on td "Below Target" at bounding box center [276, 225] width 75 height 12
click at [229, 221] on img at bounding box center [232, 225] width 8 height 8
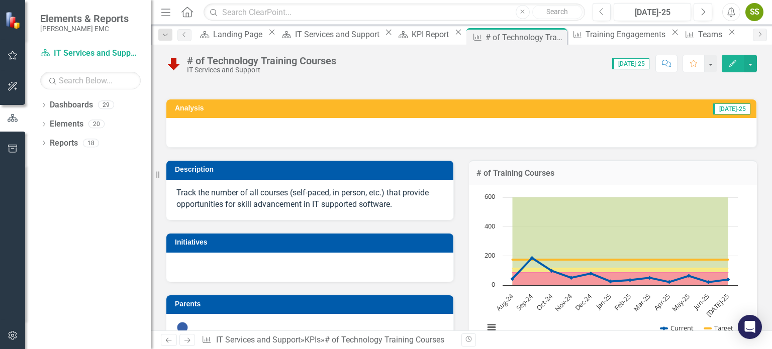
scroll to position [0, 0]
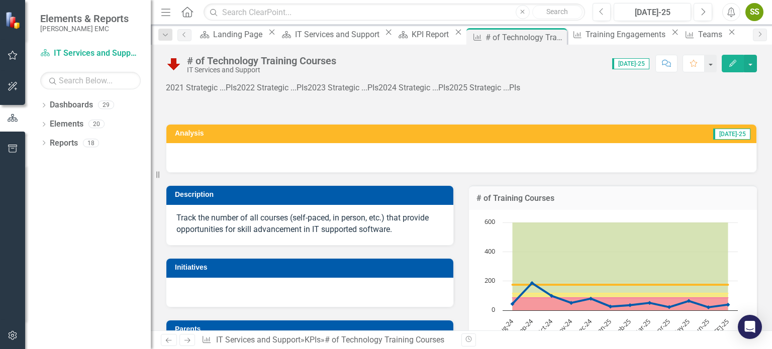
click at [730, 135] on span "[DATE]-25" at bounding box center [731, 134] width 37 height 11
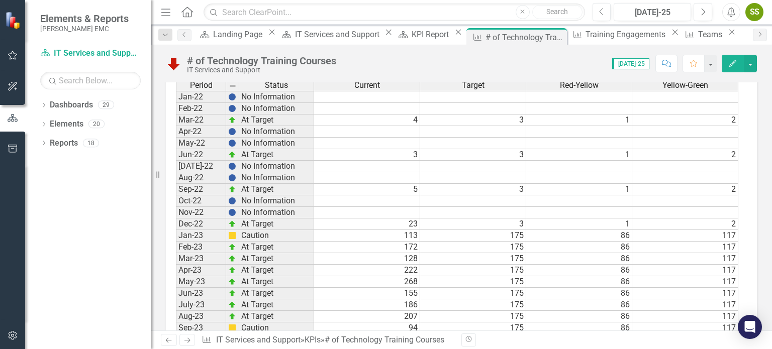
scroll to position [286, 0]
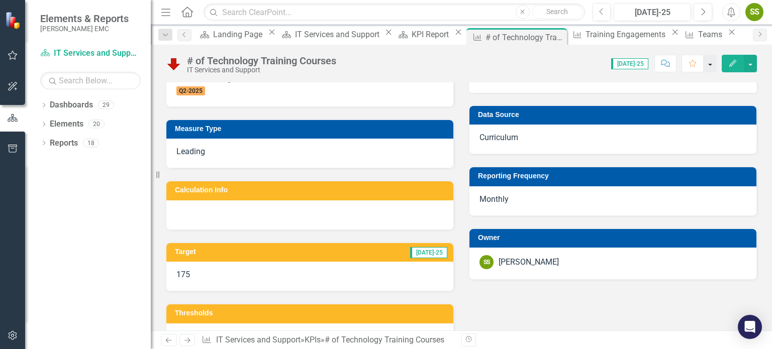
click at [710, 66] on button "button" at bounding box center [710, 64] width 13 height 18
click at [537, 77] on div "# of Technology Training Courses IT Services and Support Score: 0.00 [DATE]-25 …" at bounding box center [461, 188] width 621 height 286
click at [633, 65] on span "[DATE]-25" at bounding box center [630, 63] width 37 height 11
click at [740, 63] on button "Edit" at bounding box center [733, 64] width 22 height 18
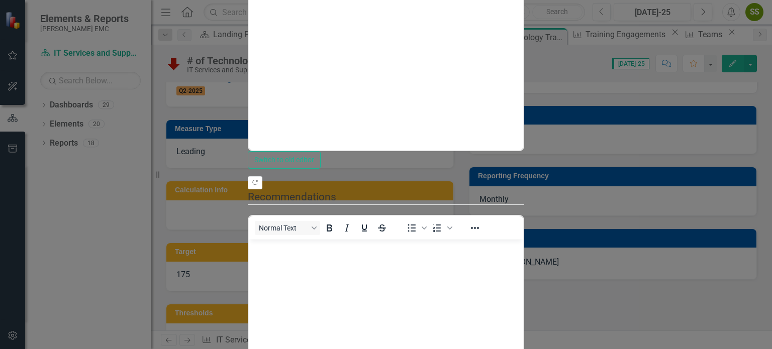
scroll to position [0, 0]
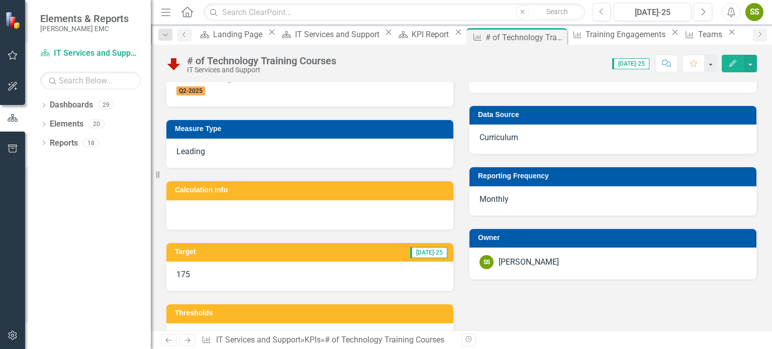
click at [731, 61] on icon "Edit" at bounding box center [732, 63] width 9 height 7
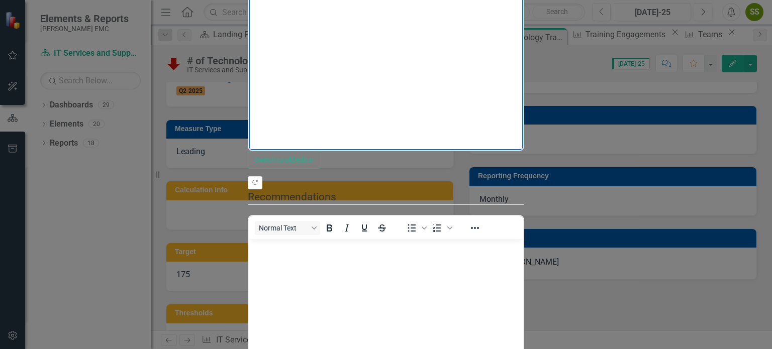
drag, startPoint x: 580, startPoint y: -15, endPoint x: 221, endPoint y: -2, distance: 358.7
click at [249, 0] on html "This target needs to be adjusted to reflect data without BrainStorm/QuickHelp u…" at bounding box center [386, 50] width 274 height 151
copy p "This target needs to be adjusted to reflect data without BrainStorm/QuickHelp u…"
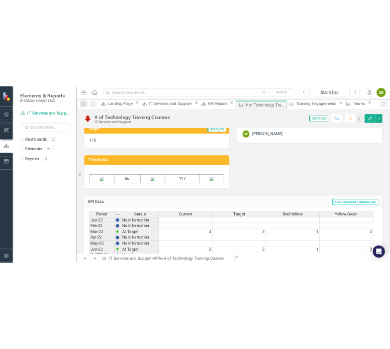
scroll to position [956, 0]
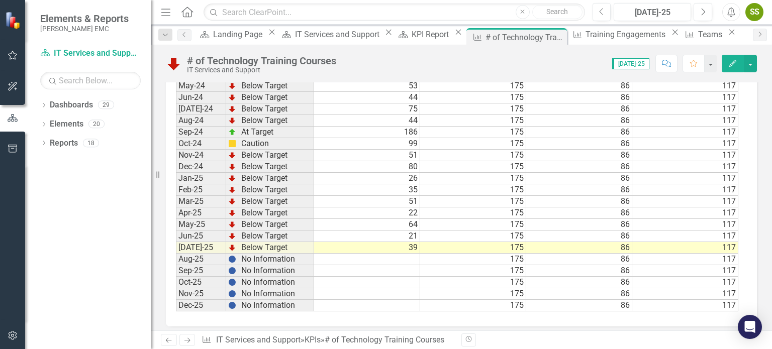
click at [258, 254] on td "No Information" at bounding box center [276, 260] width 75 height 12
click at [339, 254] on td at bounding box center [367, 260] width 106 height 12
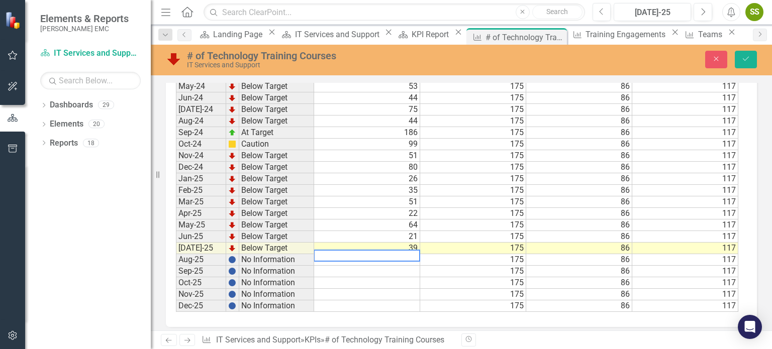
click at [211, 254] on td "Aug-25" at bounding box center [201, 260] width 50 height 12
click at [212, 254] on td "Aug-25" at bounding box center [201, 260] width 50 height 12
click at [92, 238] on div "Dropdown Dashboards 29 Dropdown [PERSON_NAME] EMC Communication Dropdown Engine…" at bounding box center [88, 223] width 126 height 252
click at [762, 36] on icon "Next" at bounding box center [760, 34] width 8 height 6
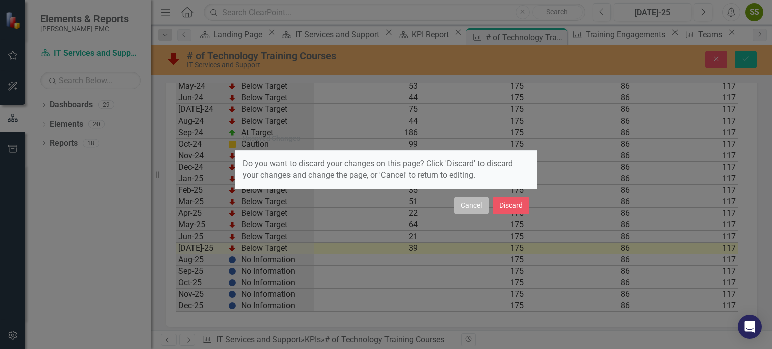
click at [462, 206] on button "Cancel" at bounding box center [471, 206] width 34 height 18
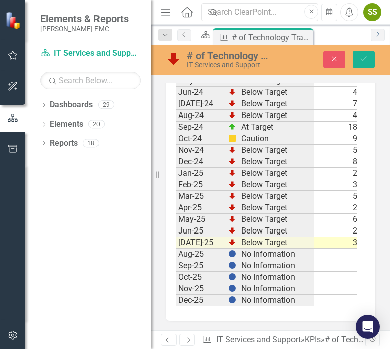
scroll to position [1387, 0]
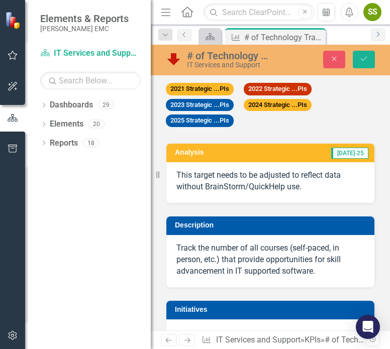
scroll to position [1387, 0]
